Goal: Transaction & Acquisition: Book appointment/travel/reservation

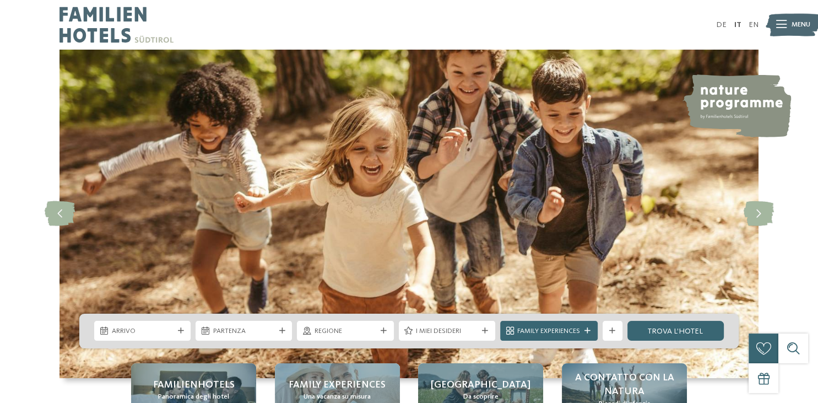
click at [783, 28] on icon at bounding box center [781, 25] width 10 height 8
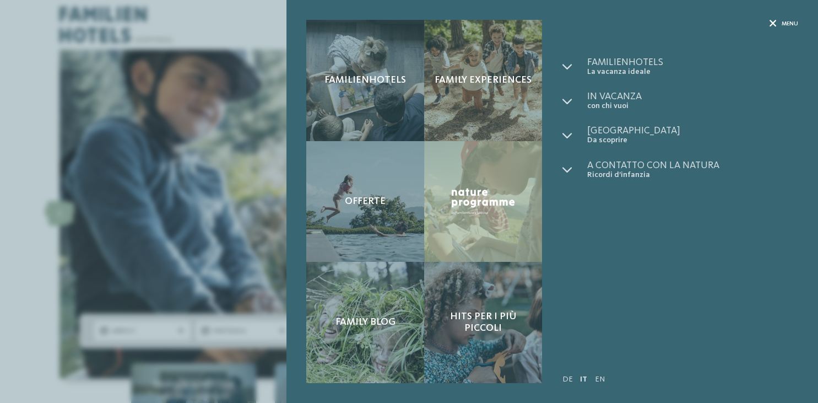
click at [773, 24] on icon at bounding box center [772, 23] width 7 height 7
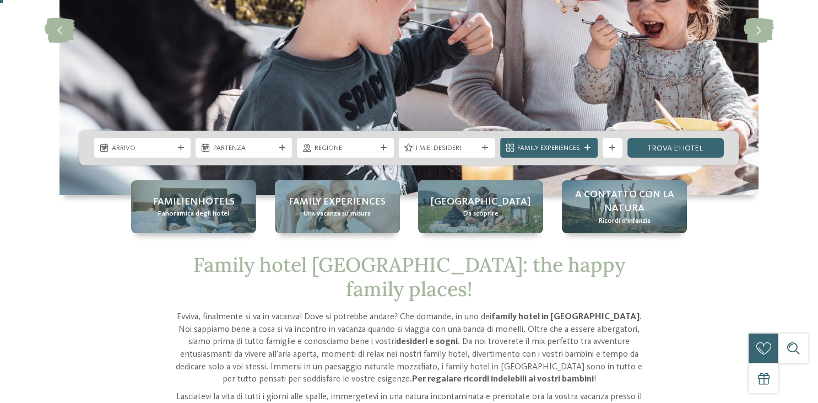
scroll to position [219, 0]
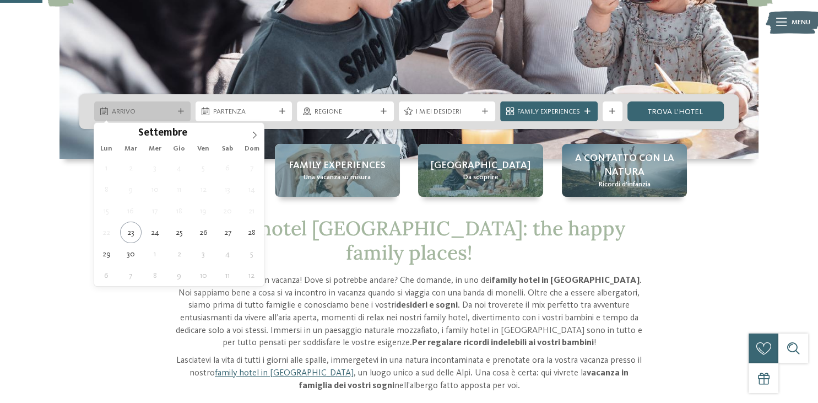
click at [170, 113] on span "Arrivo" at bounding box center [143, 112] width 62 height 10
click at [253, 134] on icon at bounding box center [255, 135] width 8 height 8
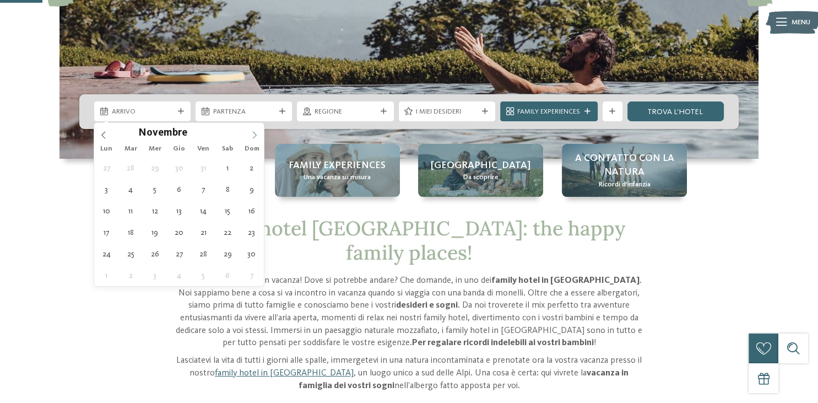
click at [253, 134] on icon at bounding box center [255, 135] width 8 height 8
type div "[DATE]"
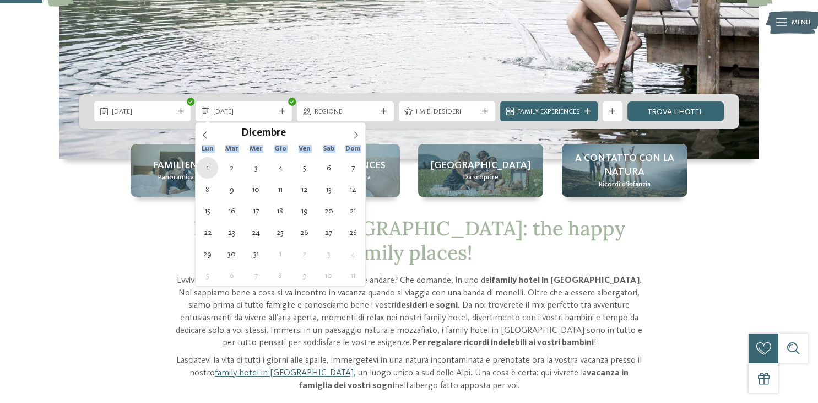
drag, startPoint x: 352, startPoint y: 131, endPoint x: 207, endPoint y: 169, distance: 149.8
click at [207, 169] on div "Dicembre **** Lun Mar Mer Gio Ven Sab Dom 1 2 3 4 5 6 7 8 9 10 11 12 13 14 15 1…" at bounding box center [281, 204] width 170 height 163
type div "[DATE]"
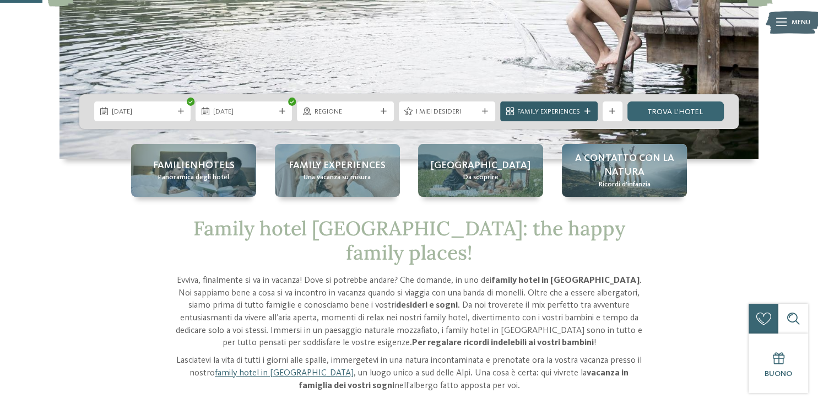
click at [589, 107] on div "Family Experiences" at bounding box center [548, 111] width 97 height 20
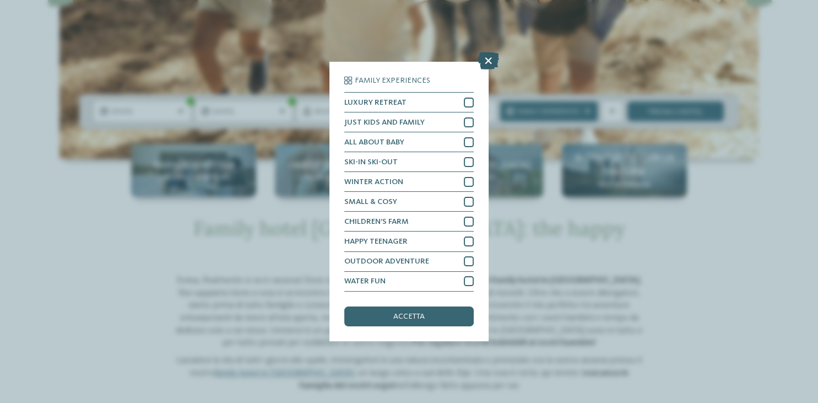
drag, startPoint x: 481, startPoint y: 57, endPoint x: 494, endPoint y: 68, distance: 16.9
click at [494, 68] on icon at bounding box center [488, 61] width 21 height 18
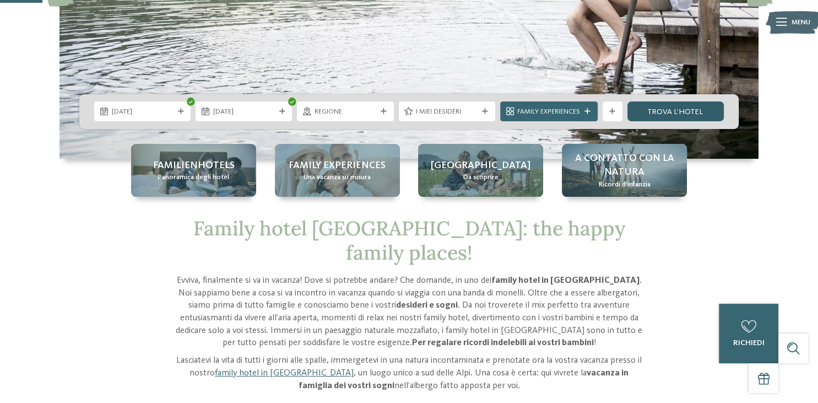
drag, startPoint x: 494, startPoint y: 68, endPoint x: 693, endPoint y: 107, distance: 202.6
click at [693, 107] on link "trova l’hotel" at bounding box center [675, 111] width 96 height 20
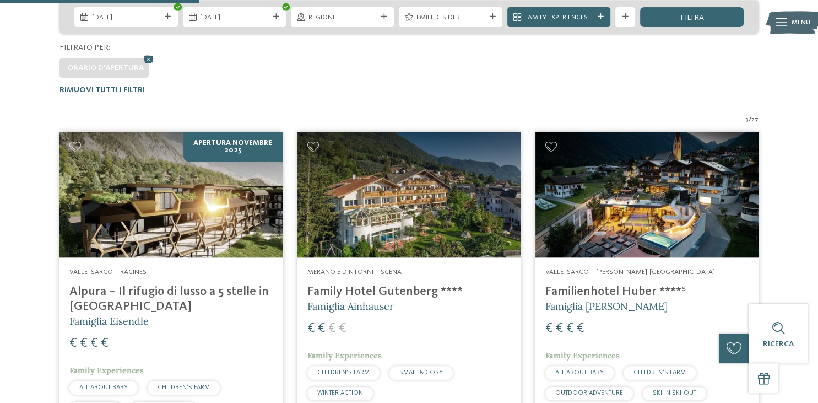
scroll to position [212, 0]
